Goal: Find specific page/section: Find specific page/section

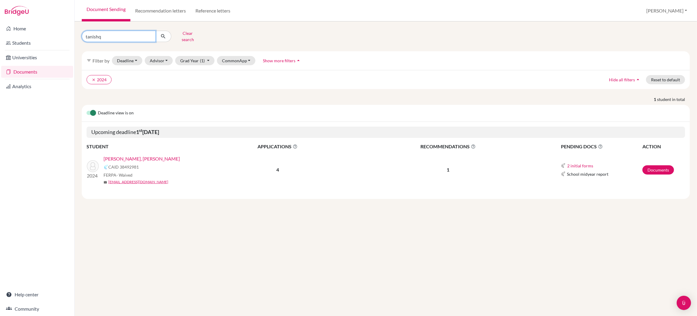
click at [115, 37] on input "tanishq" at bounding box center [119, 36] width 74 height 11
type input "t"
type input "kunduri"
click at [164, 34] on icon "submit" at bounding box center [163, 36] width 6 height 6
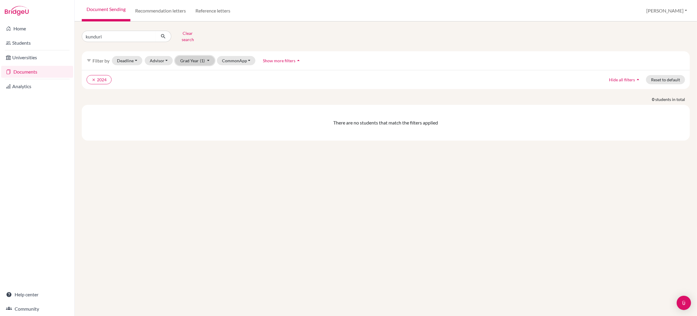
click at [196, 56] on button "Grad Year (1)" at bounding box center [194, 60] width 39 height 9
click at [195, 98] on div "2026" at bounding box center [193, 101] width 21 height 7
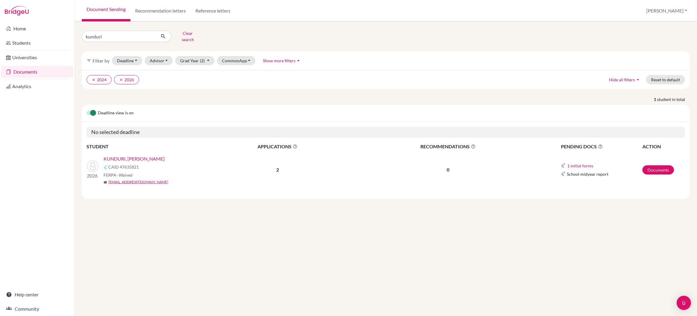
click at [133, 156] on link "KUNDURI, [PERSON_NAME]" at bounding box center [134, 158] width 61 height 7
